Goal: Information Seeking & Learning: Learn about a topic

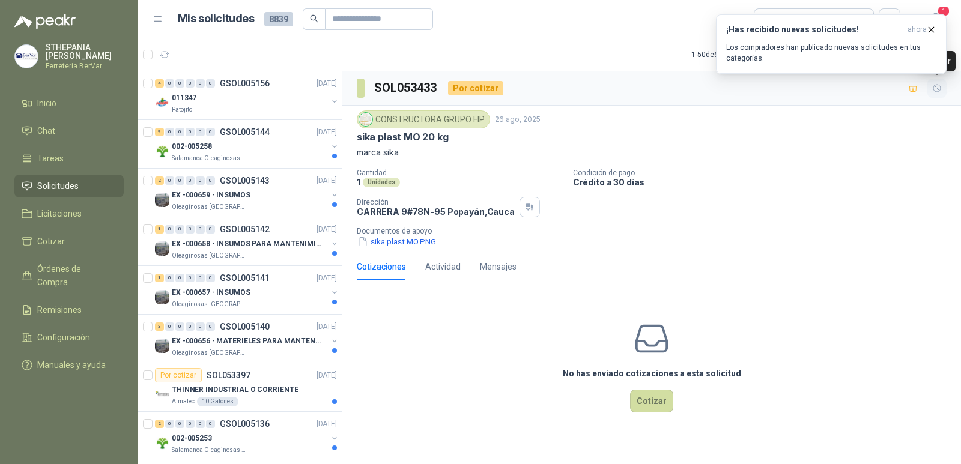
click at [938, 87] on icon "button" at bounding box center [937, 88] width 10 height 10
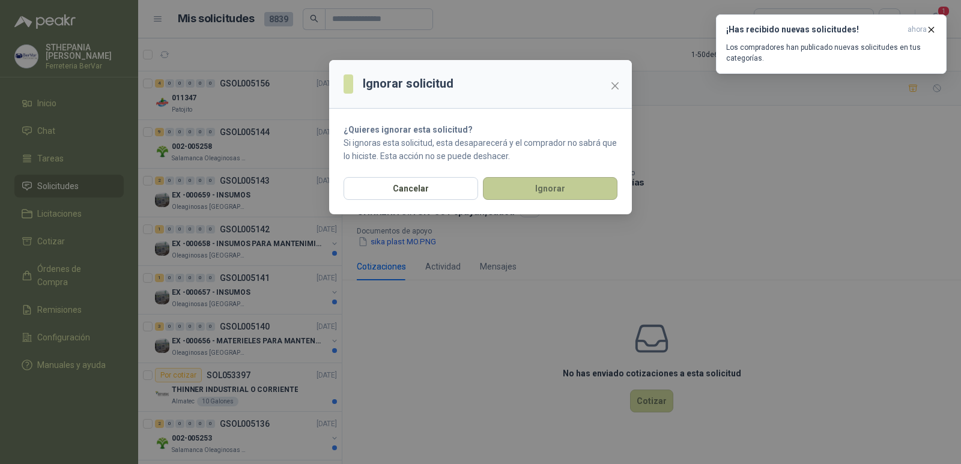
click at [565, 194] on button "Ignorar" at bounding box center [550, 188] width 135 height 23
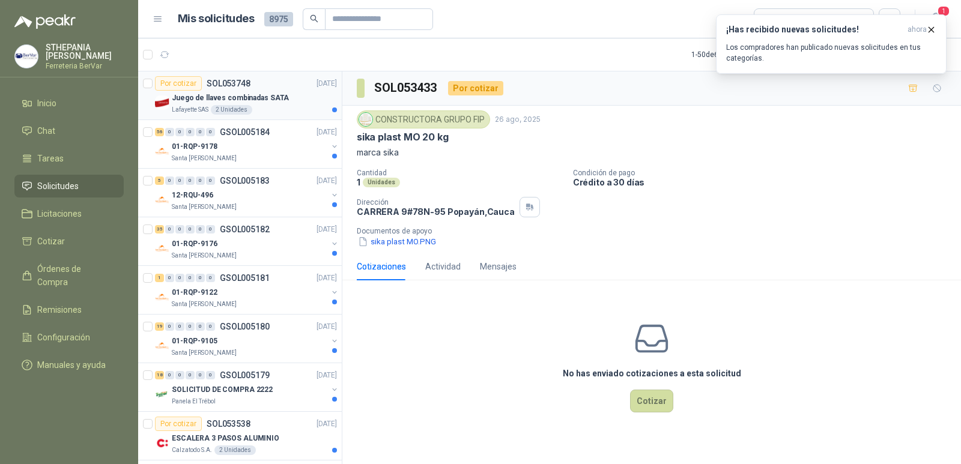
click at [255, 105] on div "Juego de llaves combinadas SATA" at bounding box center [254, 98] width 165 height 14
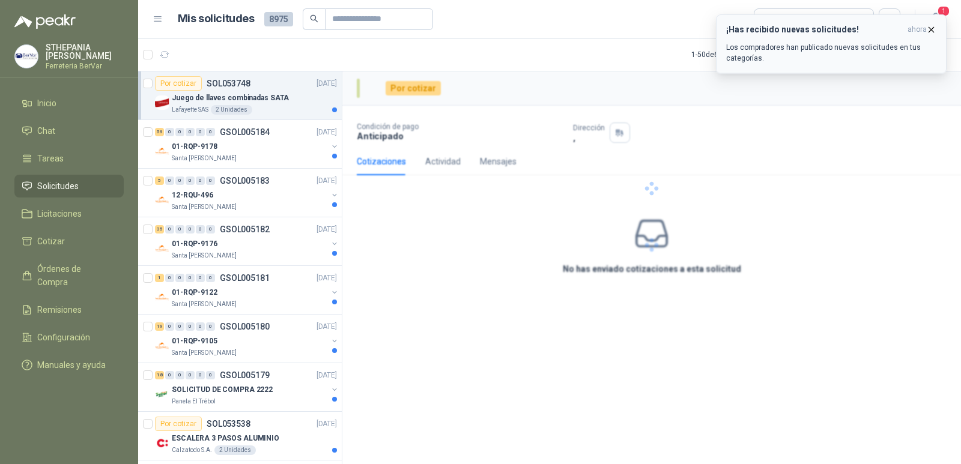
click at [929, 30] on icon "button" at bounding box center [931, 30] width 10 height 10
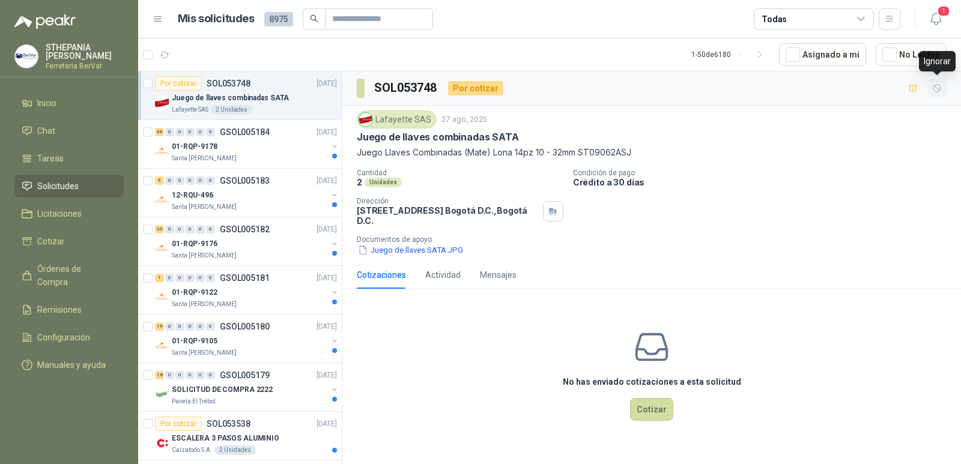
click at [932, 91] on icon "button" at bounding box center [937, 88] width 10 height 10
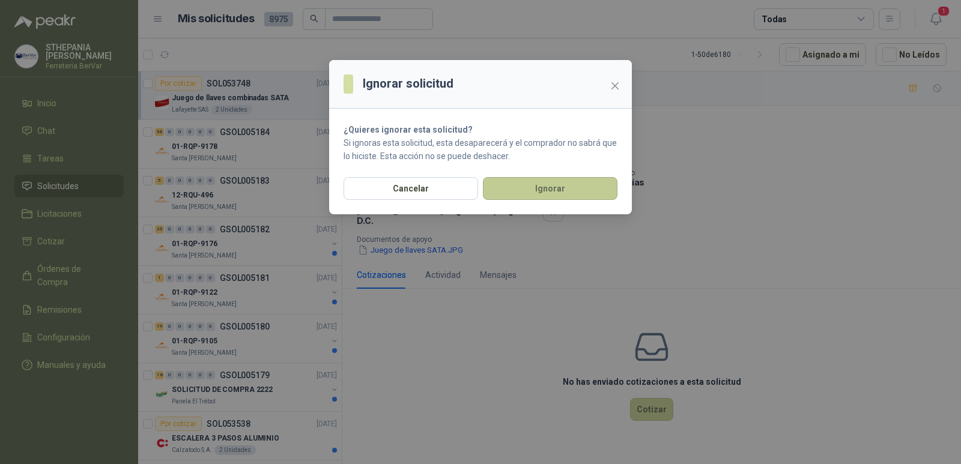
click at [572, 185] on button "Ignorar" at bounding box center [550, 188] width 135 height 23
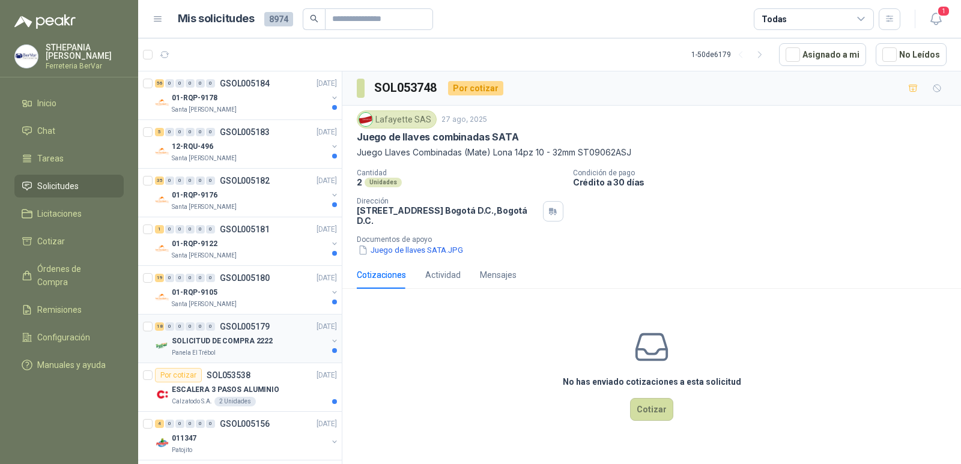
click at [222, 357] on div "Panela El Trébol" at bounding box center [250, 353] width 156 height 10
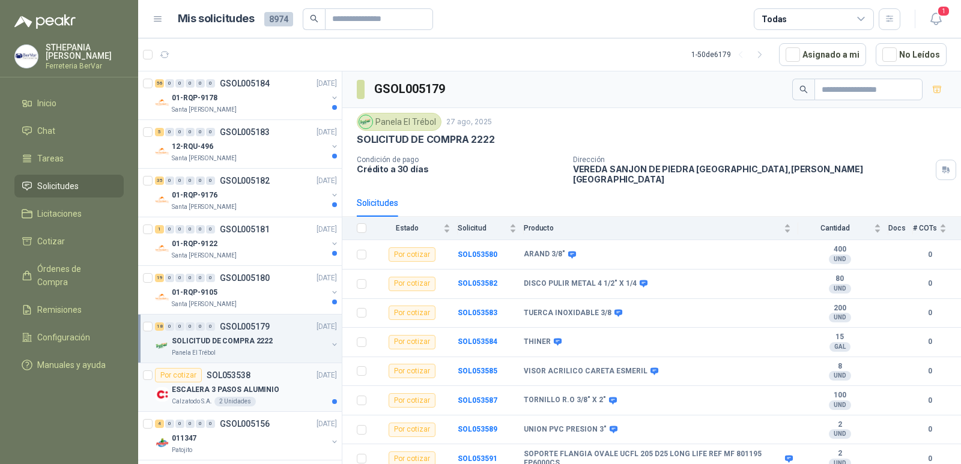
click at [269, 388] on p "ESCALERA 3 PASOS ALUMINIO" at bounding box center [226, 389] width 108 height 11
